Goal: Task Accomplishment & Management: Manage account settings

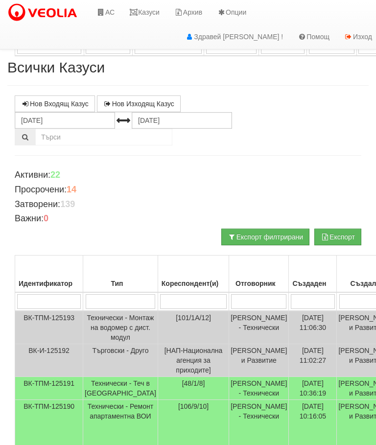
scroll to position [499, 0]
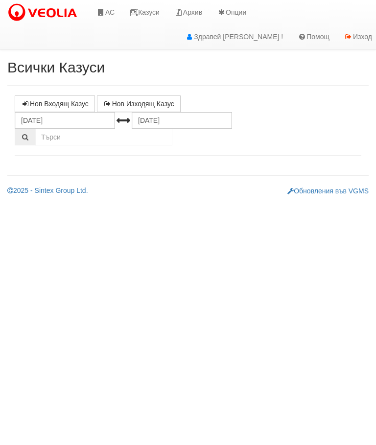
select select "10"
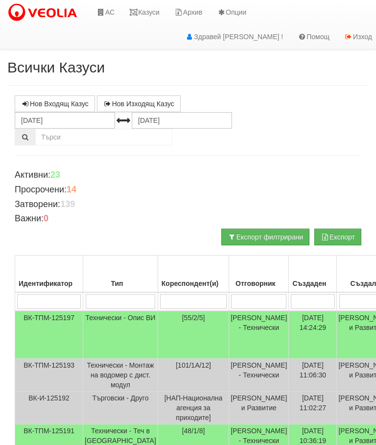
click at [292, 334] on td "[DATE] 14:24:29" at bounding box center [313, 335] width 48 height 48
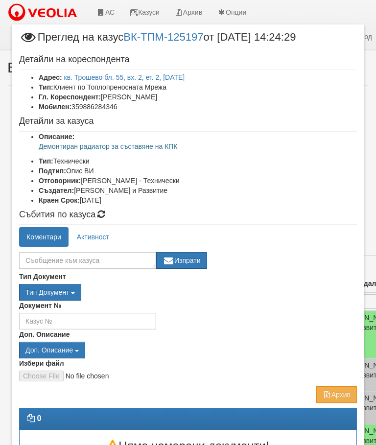
click at [76, 77] on link "кв. Трошево бл. 55, вх. 2, ет. 2, ап. 5" at bounding box center [124, 77] width 121 height 8
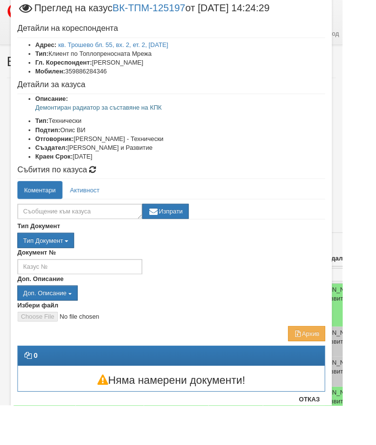
scroll to position [18, 0]
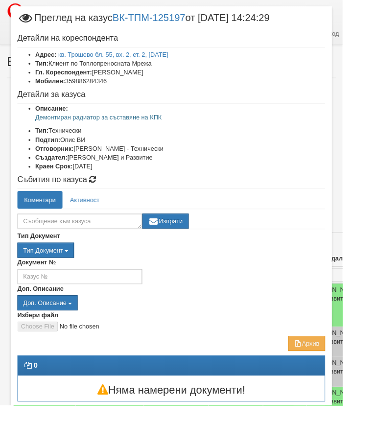
click at [354, 445] on button "Отказ" at bounding box center [339, 449] width 35 height 16
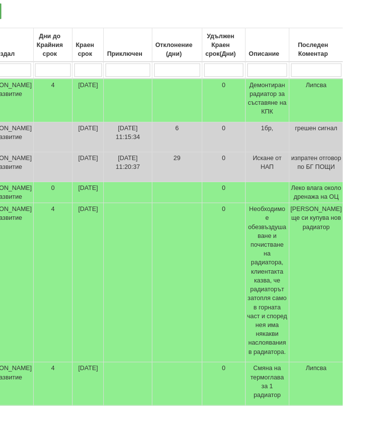
scroll to position [225, 360]
click at [317, 338] on td "[PERSON_NAME] ще си купува нов радиатор" at bounding box center [347, 310] width 60 height 175
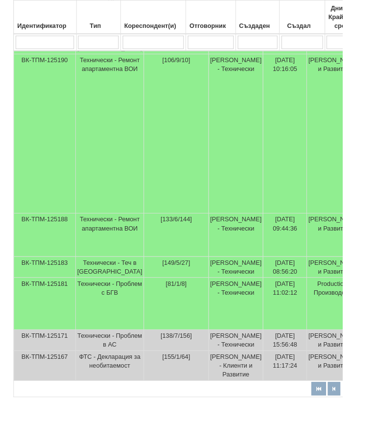
scroll to position [388, 0]
click at [289, 282] on td "[DATE] 09:44:36" at bounding box center [313, 258] width 48 height 48
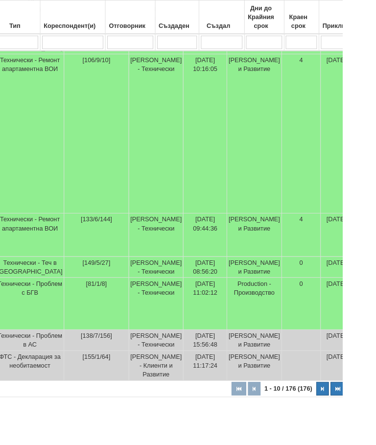
click at [347, 434] on button "button" at bounding box center [354, 427] width 14 height 15
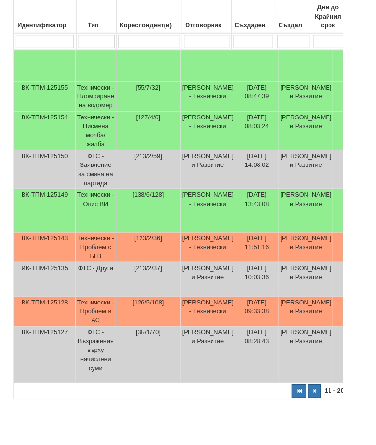
scroll to position [331, 0]
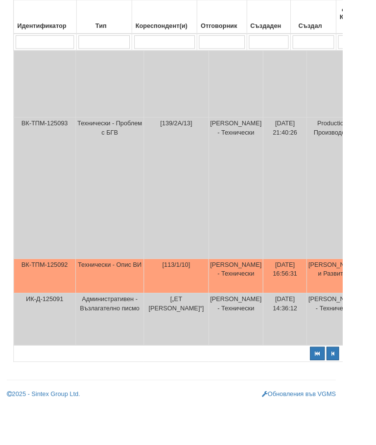
scroll to position [938, 0]
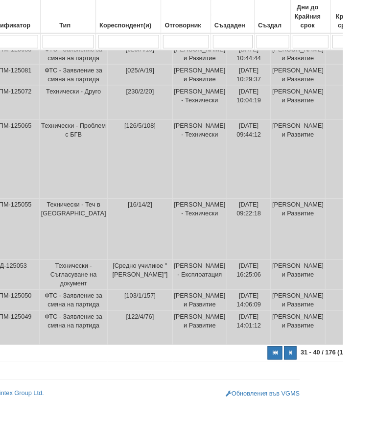
scroll to position [341, 40]
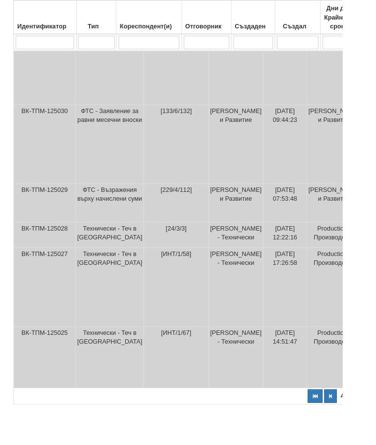
scroll to position [517, 0]
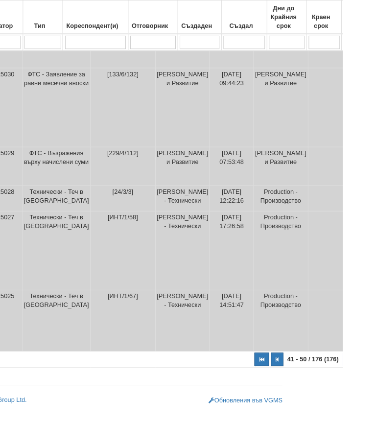
click at [376, 402] on button "button" at bounding box center [383, 394] width 14 height 15
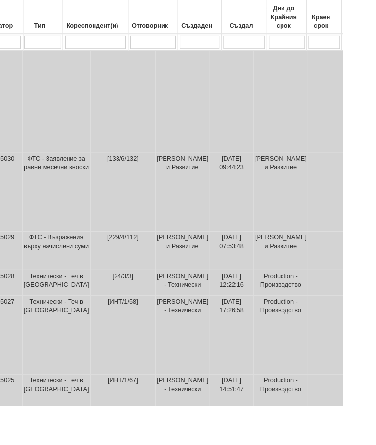
select select "6"
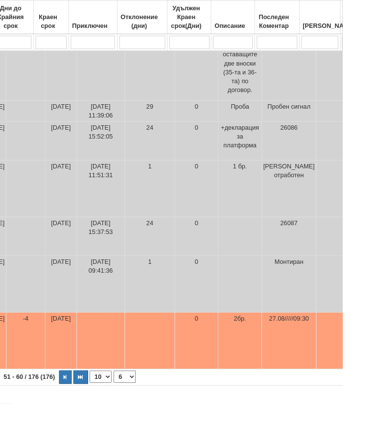
scroll to position [464, 355]
click at [310, 47] on input "search" at bounding box center [305, 46] width 45 height 15
type input "2"
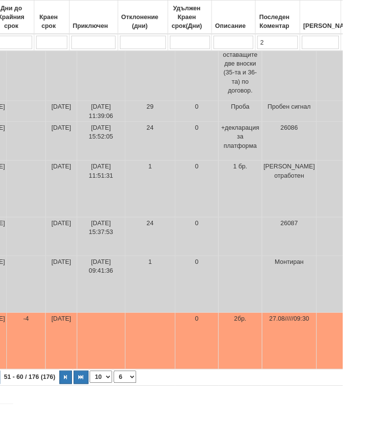
select select "1"
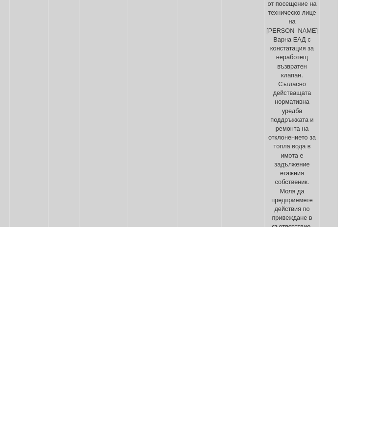
type input "2т"
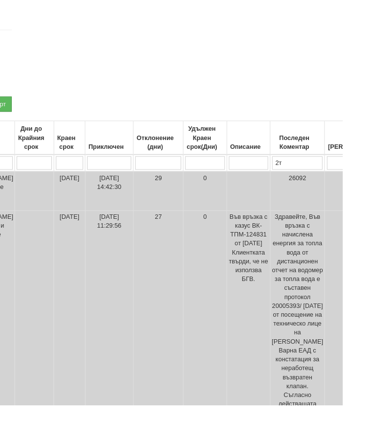
type input "2т"
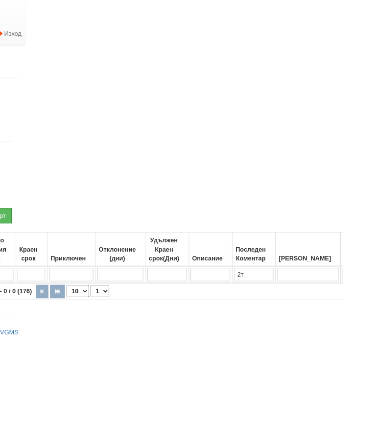
scroll to position [0, 325]
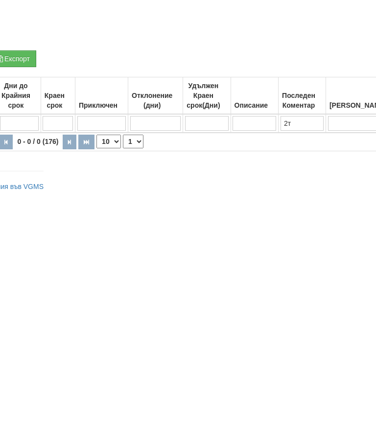
type input "2"
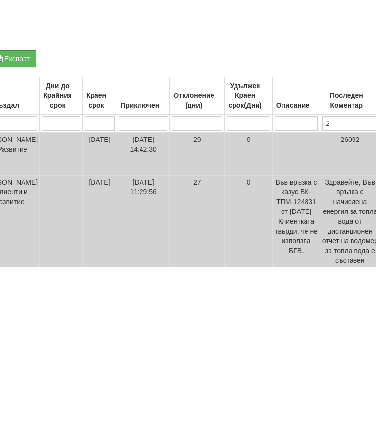
type input "25"
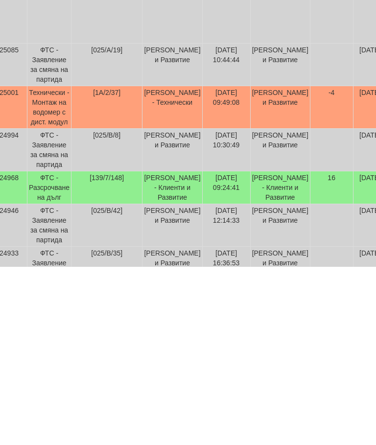
scroll to position [455, 392]
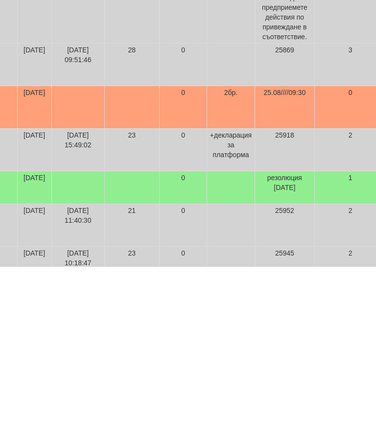
type input "25"
click at [314, 264] on td "0" at bounding box center [350, 285] width 72 height 43
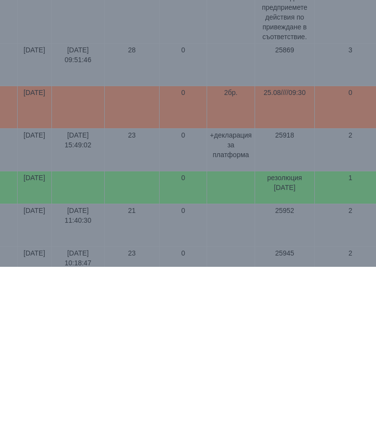
scroll to position [634, 392]
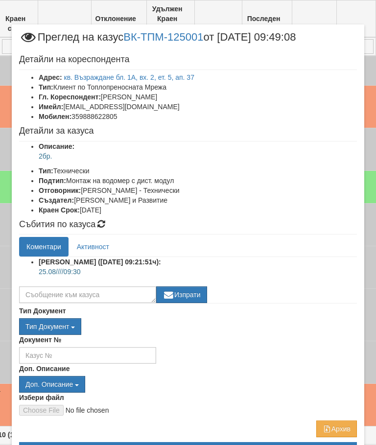
click at [211, 95] on li "Гл. Кореспондент: ДЕСИСЛАВА НАСКОВА ТОДОРОВА" at bounding box center [198, 97] width 318 height 10
click at [183, 93] on li "Гл. Кореспондент: ДЕСИСЛАВА НАСКОВА ТОДОРОВА" at bounding box center [198, 97] width 318 height 10
click at [175, 73] on link "кв. Възраждане бл. 1А, вх. 2, ет. 5, ап. 37" at bounding box center [129, 77] width 130 height 8
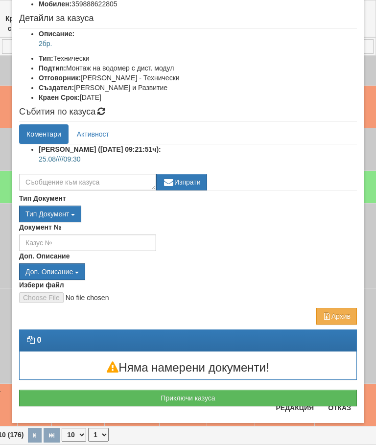
scroll to position [114, 0]
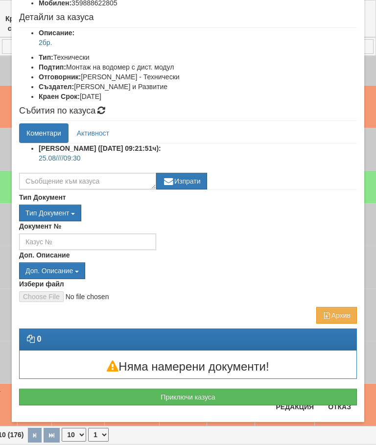
click at [250, 391] on button "Приключи казуса" at bounding box center [188, 397] width 338 height 17
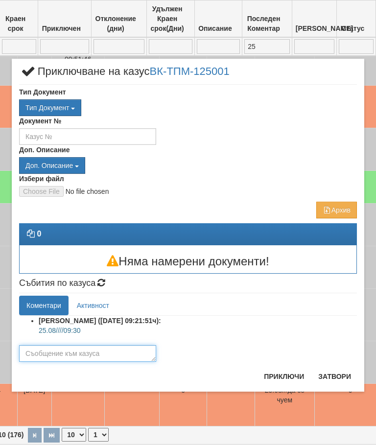
click at [86, 351] on textarea at bounding box center [87, 353] width 137 height 17
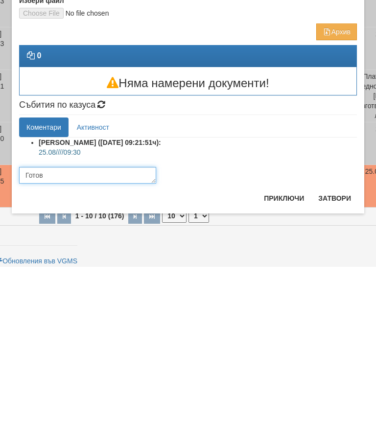
type textarea "Готов"
click at [285, 369] on button "Приключи" at bounding box center [284, 377] width 52 height 16
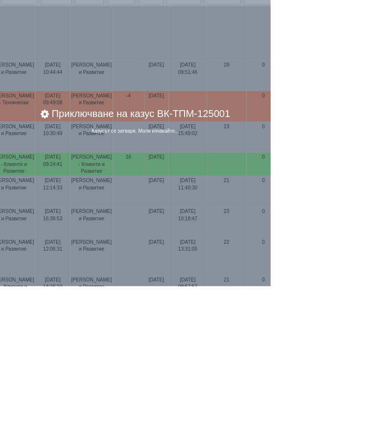
scroll to position [476, 170]
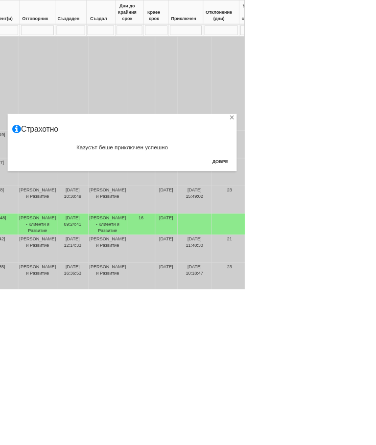
click at [357, 249] on button "Добре" at bounding box center [339, 248] width 36 height 16
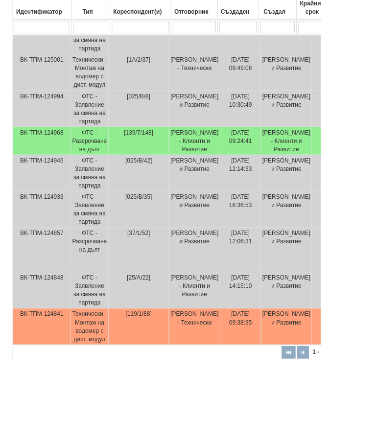
scroll to position [599, 0]
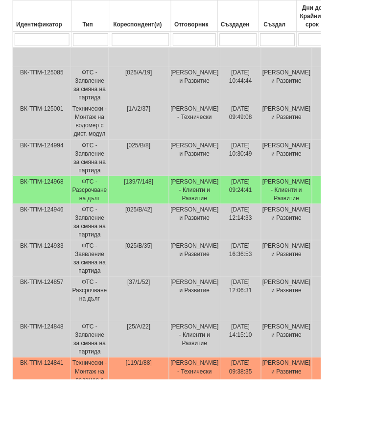
click at [258, 445] on td "[DATE] 09:38:35" at bounding box center [282, 441] width 48 height 43
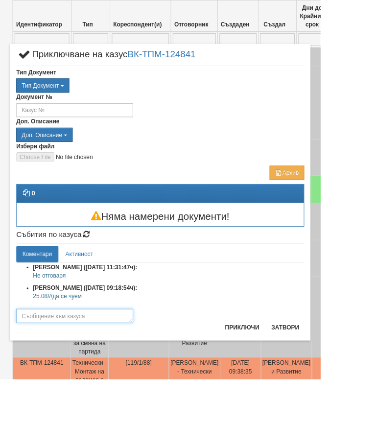
click at [140, 369] on textarea at bounding box center [87, 370] width 137 height 17
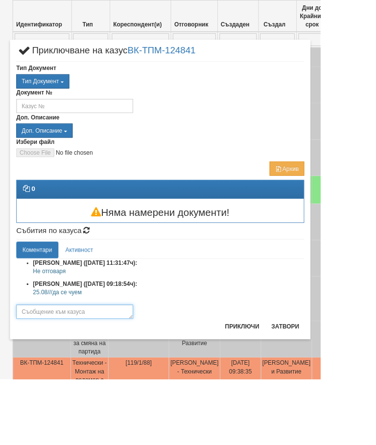
scroll to position [679, 0]
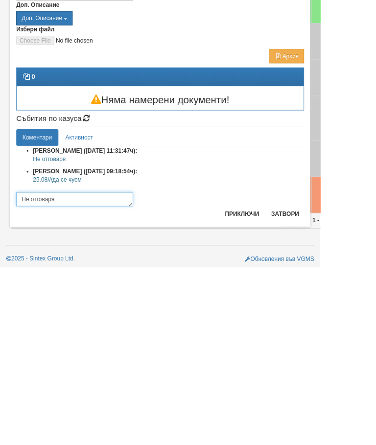
type textarea "Не отговаря"
click at [310, 375] on button "Приключи" at bounding box center [284, 383] width 52 height 16
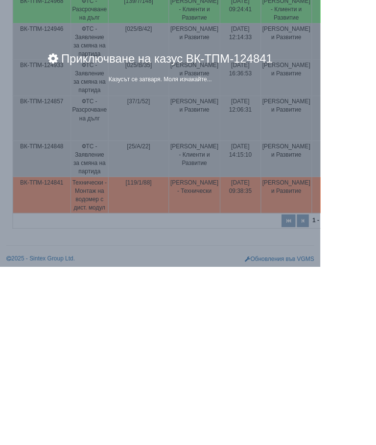
scroll to position [642, 0]
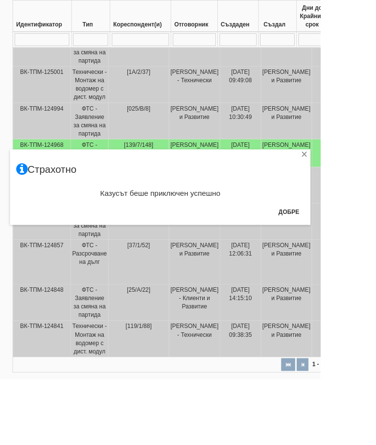
click at [357, 251] on button "Добре" at bounding box center [339, 249] width 36 height 16
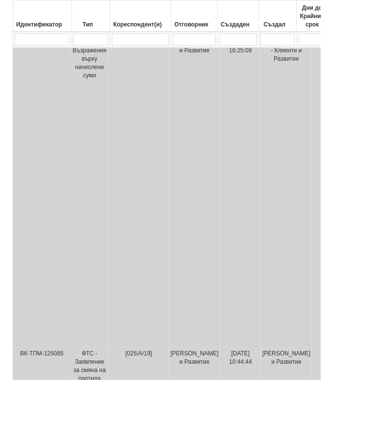
scroll to position [264, 0]
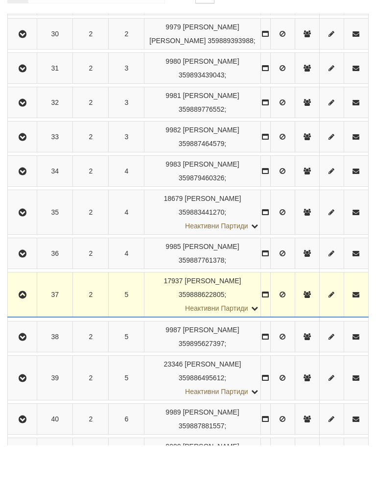
scroll to position [702, 0]
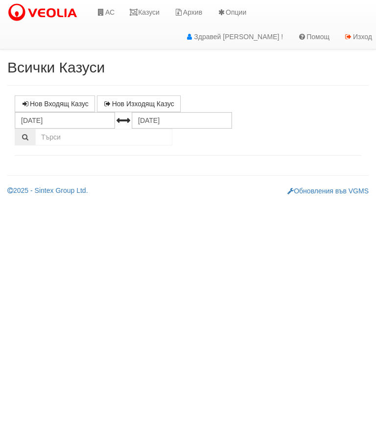
select select "10"
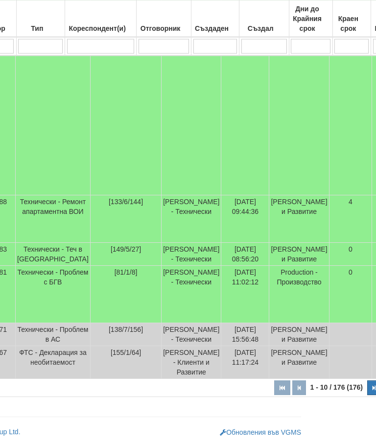
scroll to position [477, 68]
click at [367, 396] on button "button" at bounding box center [374, 388] width 14 height 15
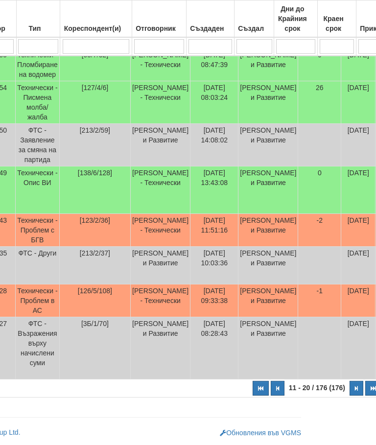
select select "2"
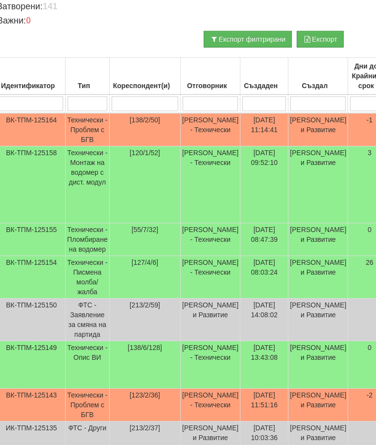
scroll to position [198, 0]
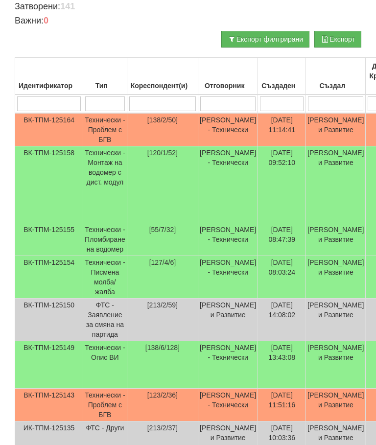
click at [284, 181] on td "[DATE] 09:52:10" at bounding box center [282, 184] width 48 height 77
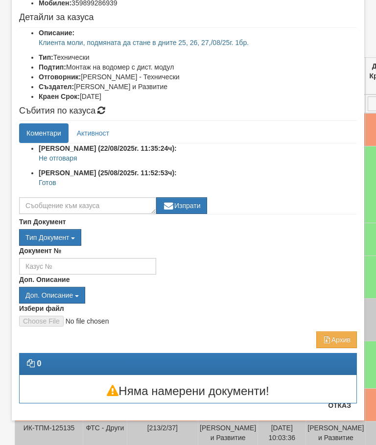
scroll to position [104, 0]
click at [340, 410] on button "Отказ" at bounding box center [339, 406] width 35 height 16
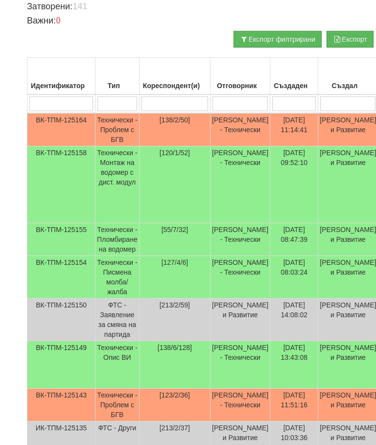
scroll to position [198, 0]
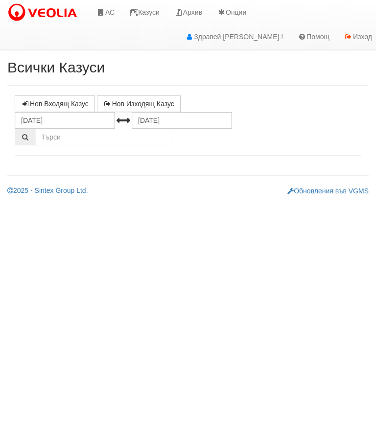
select select "10"
select select "1"
